Goal: Task Accomplishment & Management: Complete application form

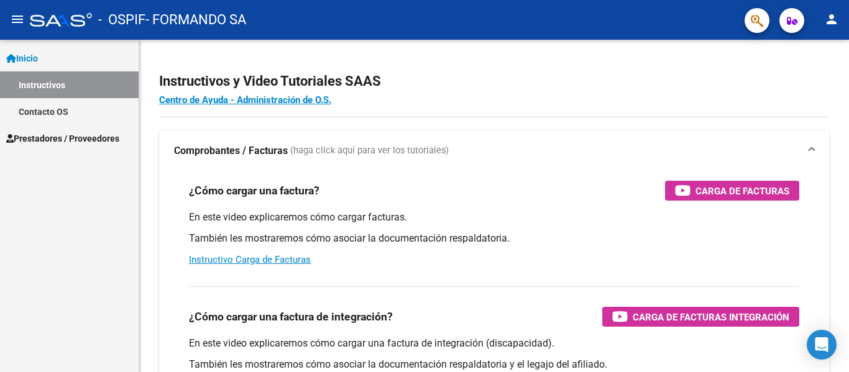
click at [66, 146] on link "Prestadores / Proveedores" at bounding box center [69, 138] width 139 height 27
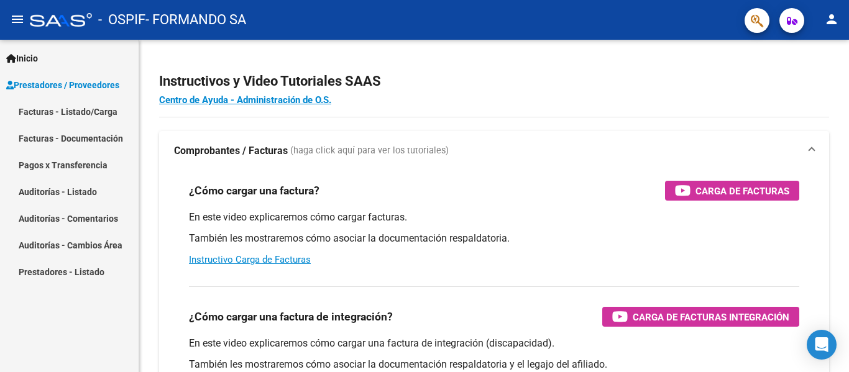
click at [107, 113] on link "Facturas - Listado/Carga" at bounding box center [69, 111] width 139 height 27
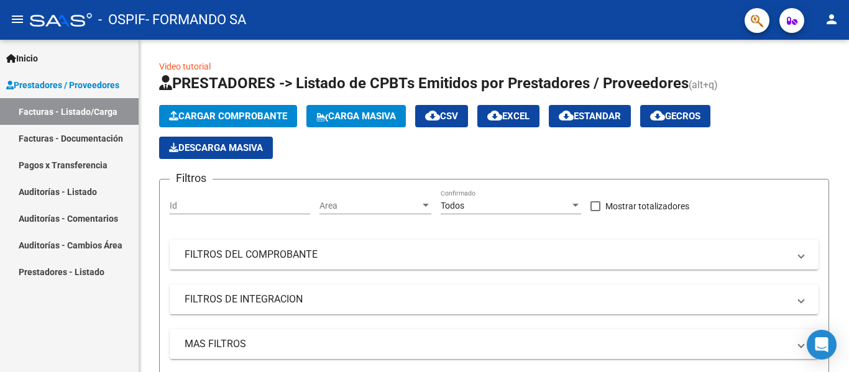
click at [104, 137] on link "Facturas - Documentación" at bounding box center [69, 138] width 139 height 27
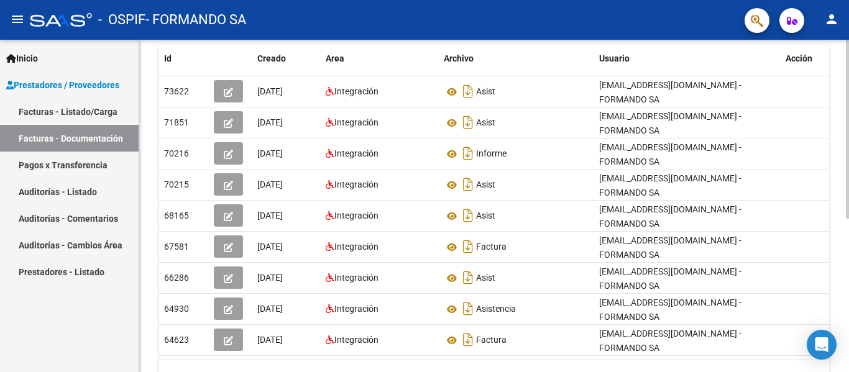
scroll to position [208, 0]
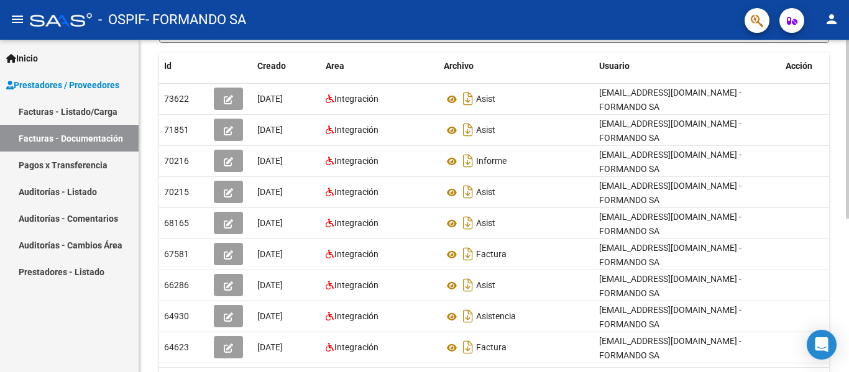
click at [848, 203] on div at bounding box center [847, 245] width 3 height 179
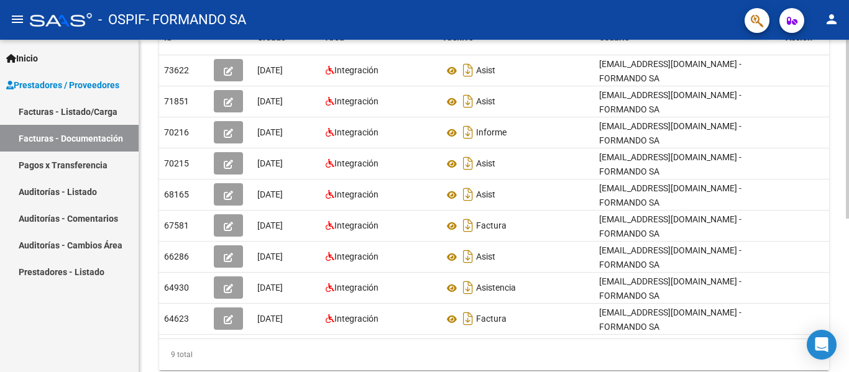
click at [848, 219] on div at bounding box center [847, 261] width 3 height 179
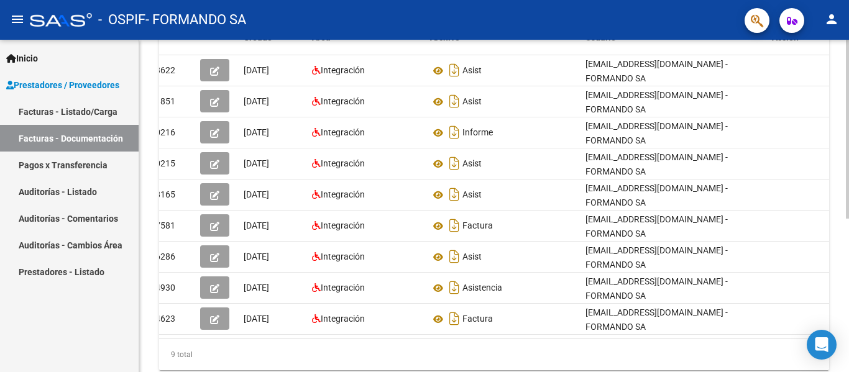
scroll to position [111, 0]
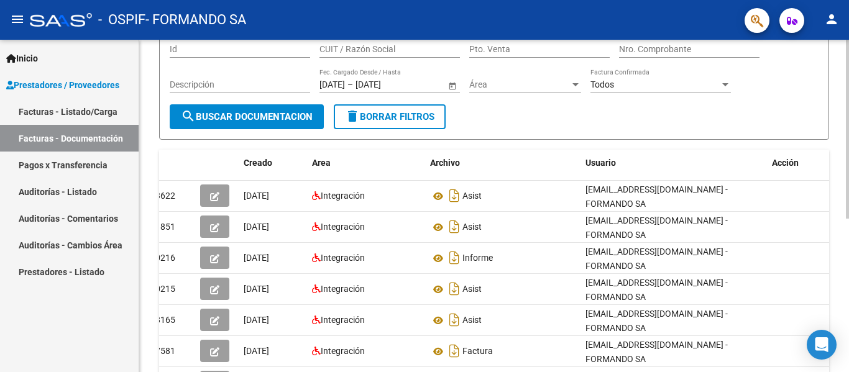
click at [848, 126] on div at bounding box center [847, 191] width 3 height 179
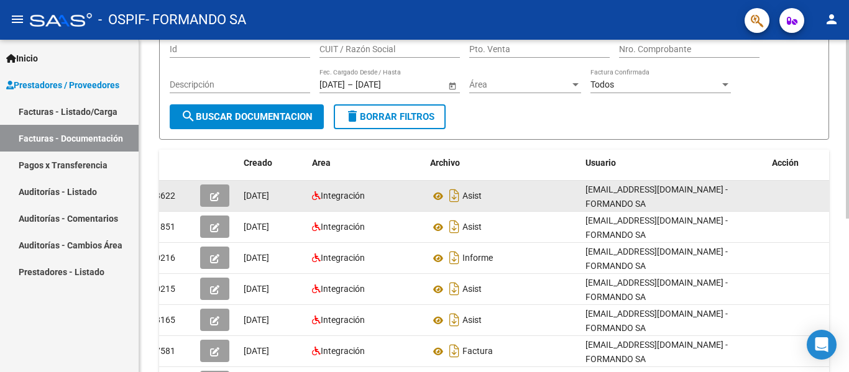
click at [220, 196] on button "button" at bounding box center [214, 196] width 29 height 22
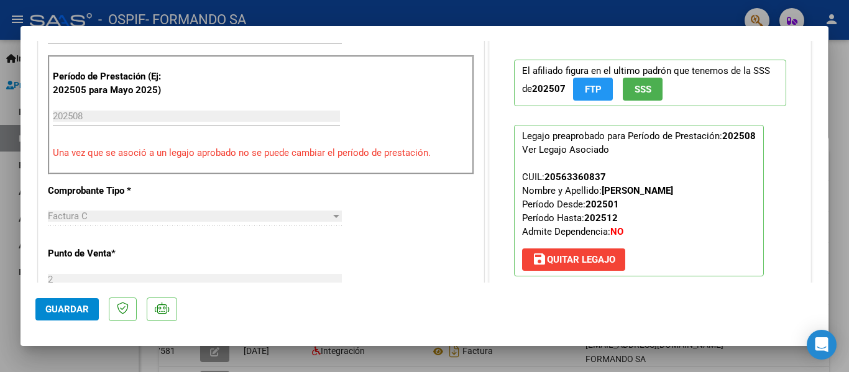
scroll to position [497, 0]
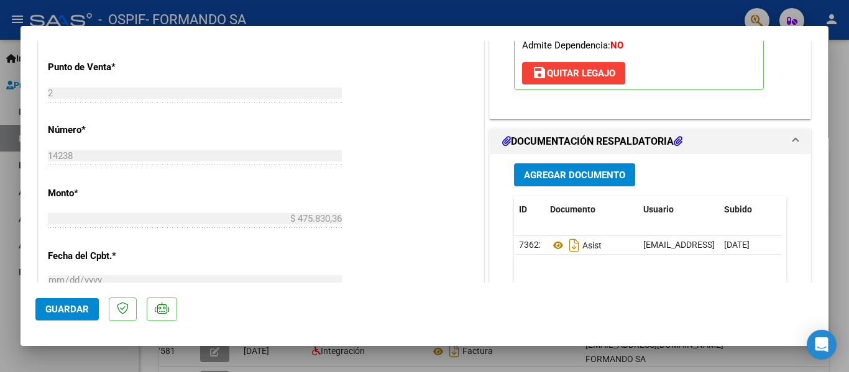
click at [589, 174] on span "Agregar Documento" at bounding box center [574, 175] width 101 height 11
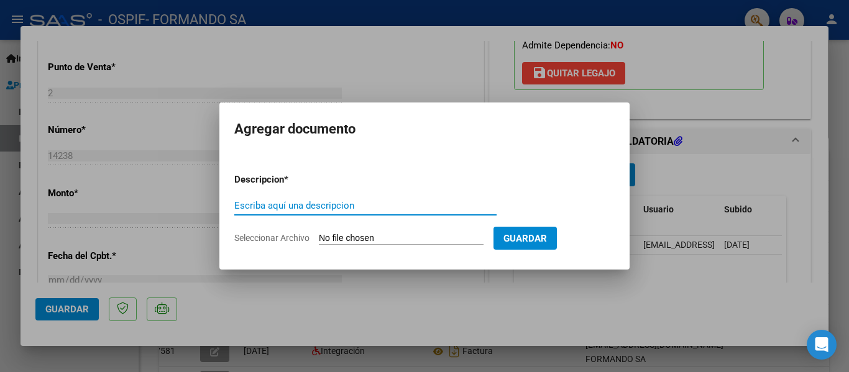
click at [280, 203] on input "Escriba aquí una descripcion" at bounding box center [365, 205] width 262 height 11
type input "FACTURA ACLARACION"
click at [283, 234] on span "Seleccionar Archivo" at bounding box center [271, 238] width 75 height 10
click at [319, 234] on input "Seleccionar Archivo" at bounding box center [401, 239] width 165 height 12
type input "C:\fakepath\OSPIF FACTURA.pdf"
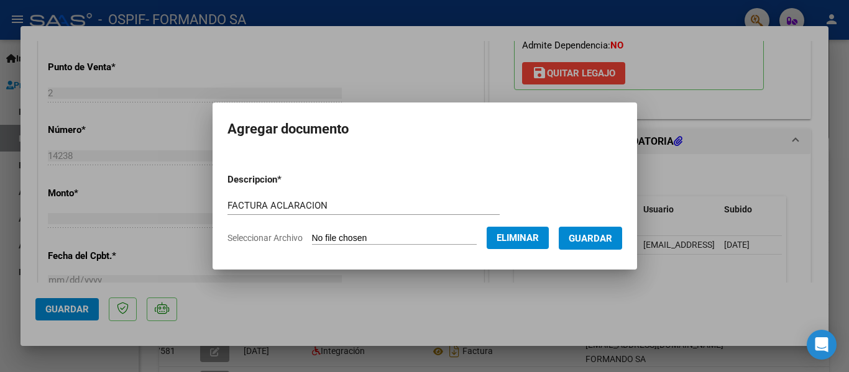
click at [597, 244] on span "Guardar" at bounding box center [591, 238] width 44 height 11
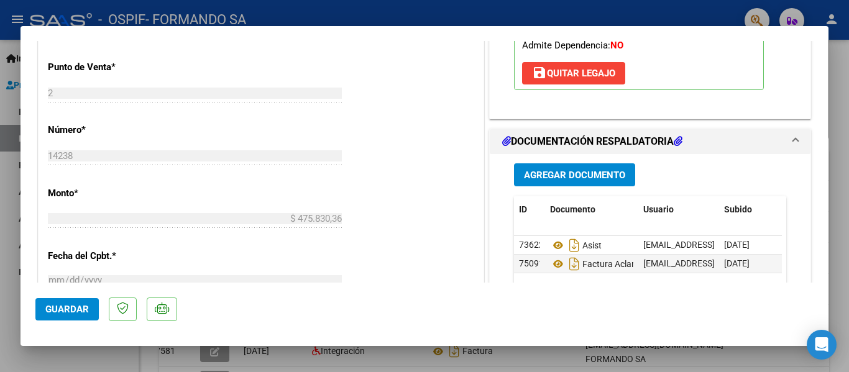
click at [687, 20] on div at bounding box center [424, 186] width 849 height 372
type input "$ 0,00"
